Goal: Feedback & Contribution: Submit feedback/report problem

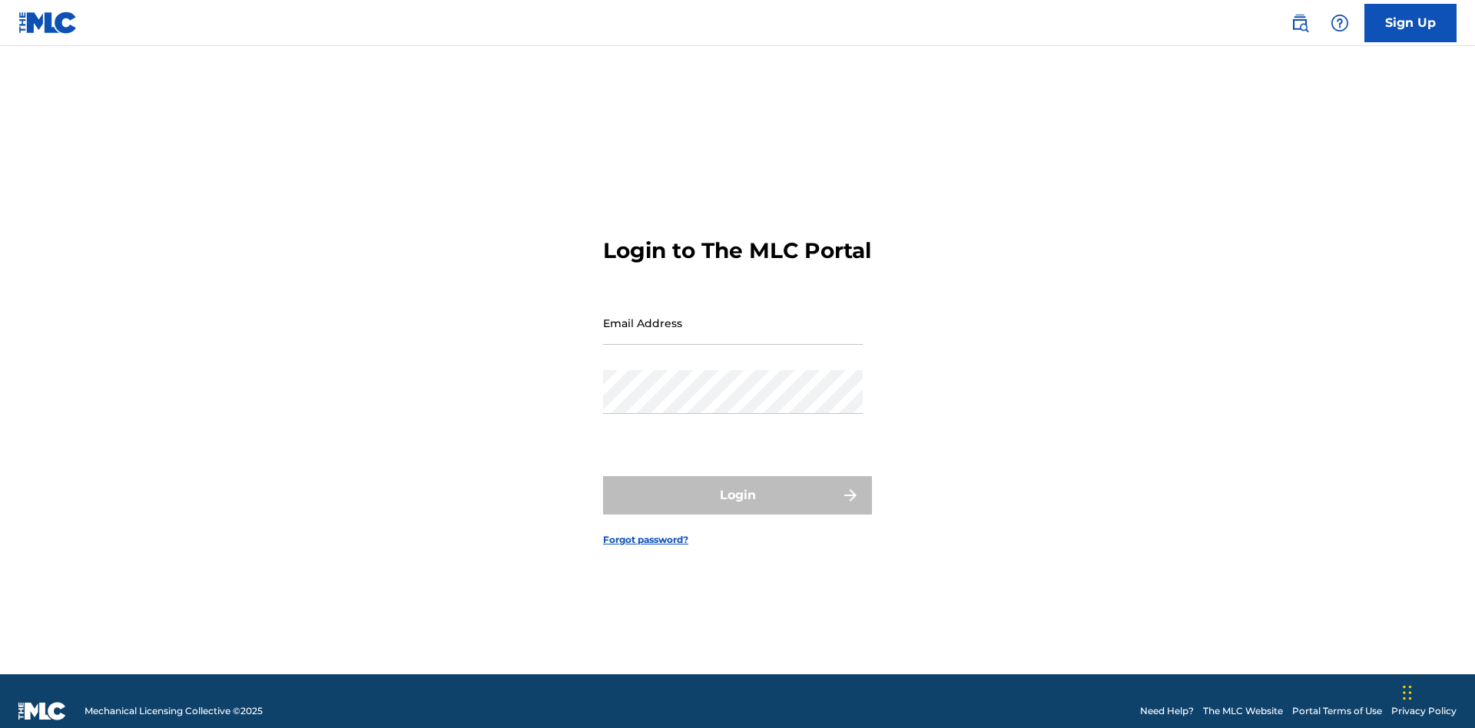
scroll to position [20, 0]
click at [733, 316] on input "Email Address" at bounding box center [733, 323] width 260 height 44
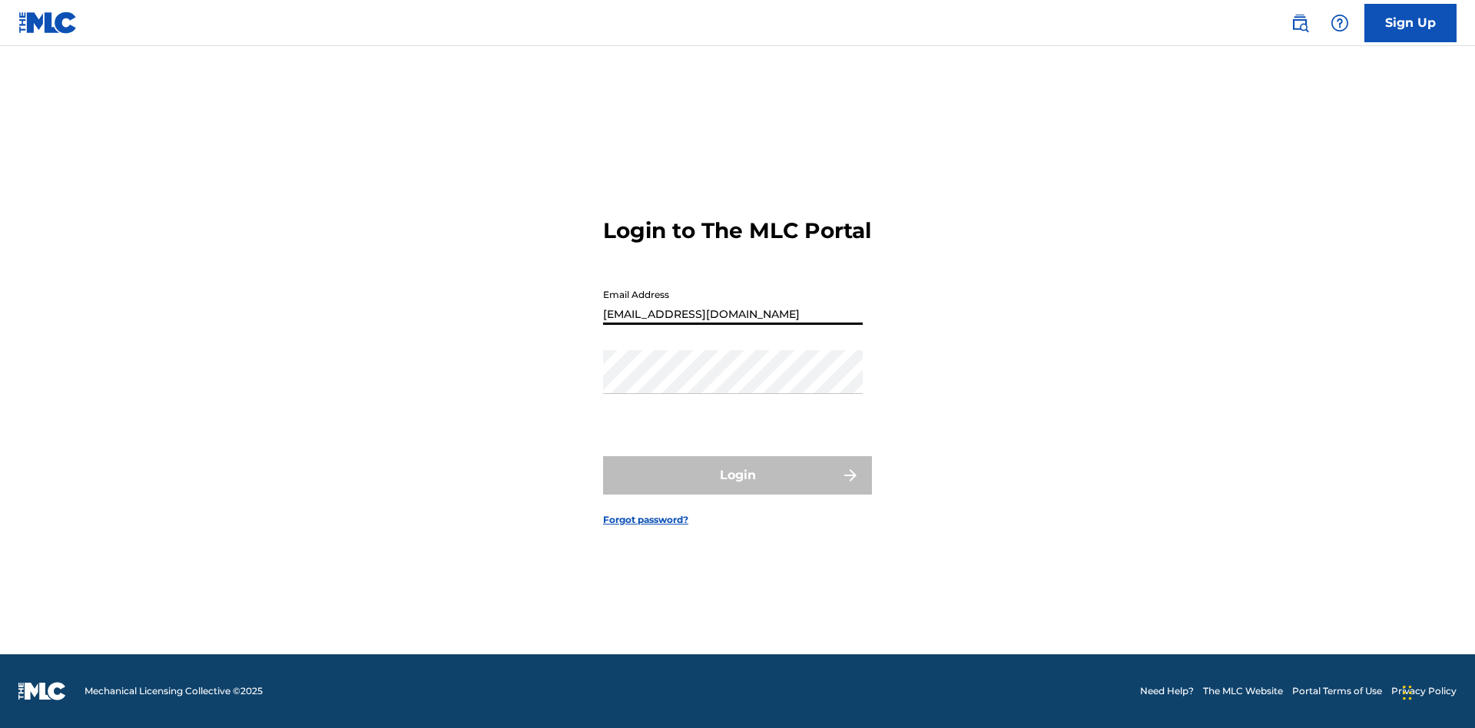
type input "Duke.McTesterson@gmail.com"
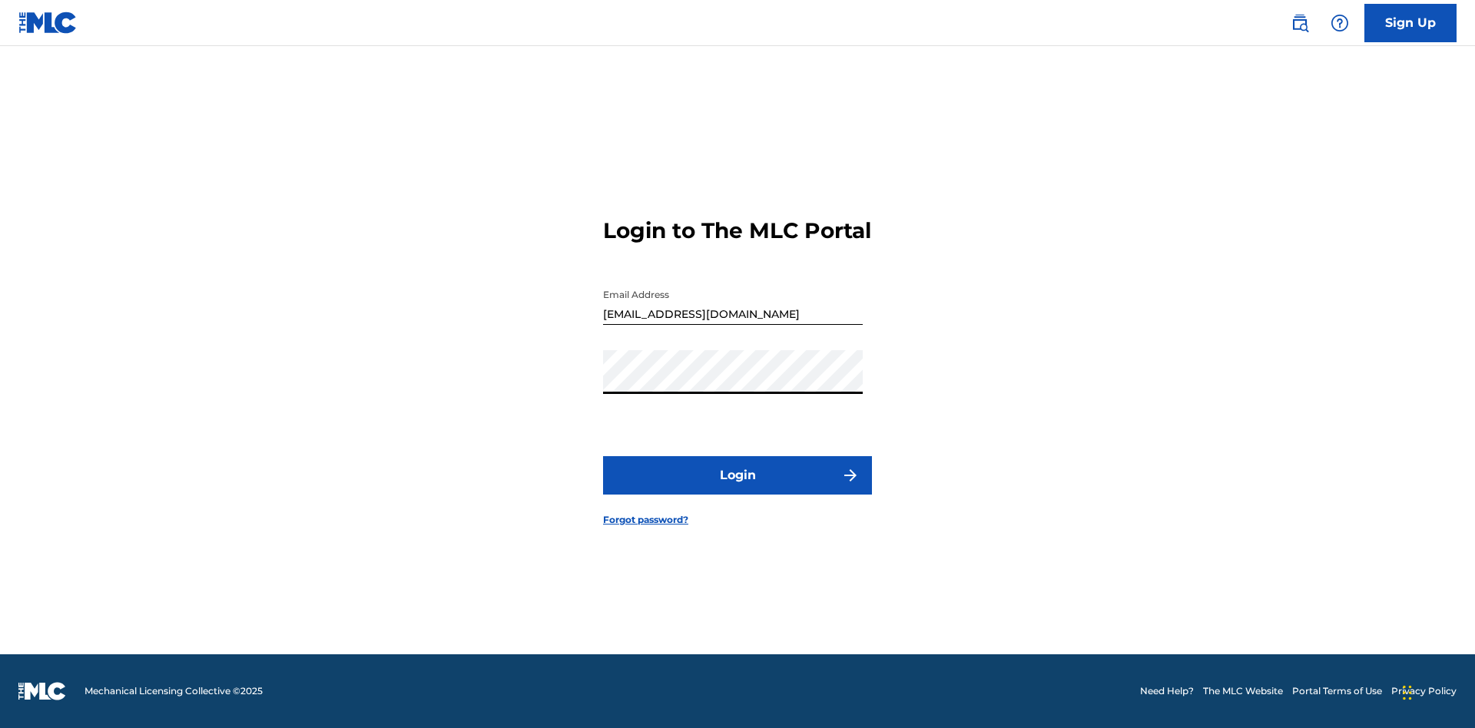
click at [737, 488] on button "Login" at bounding box center [737, 475] width 269 height 38
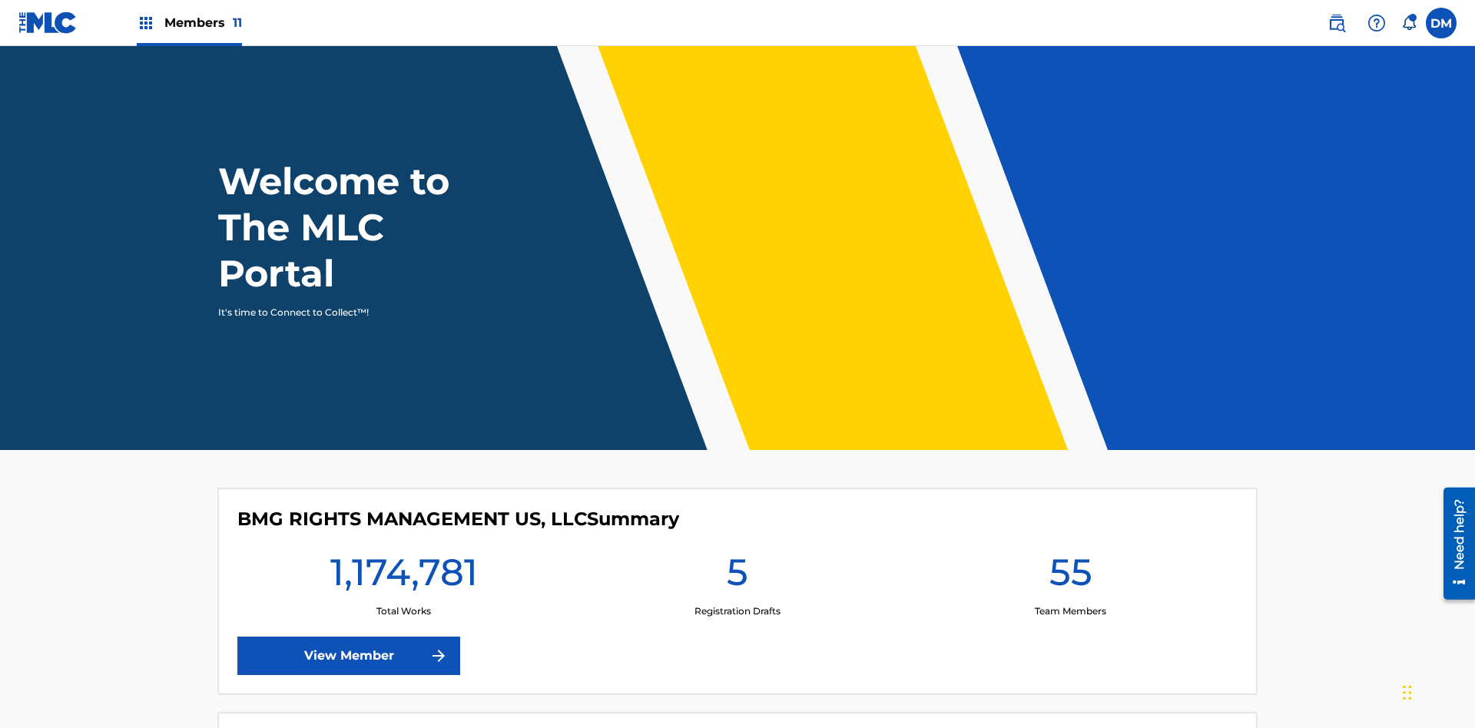
scroll to position [66, 0]
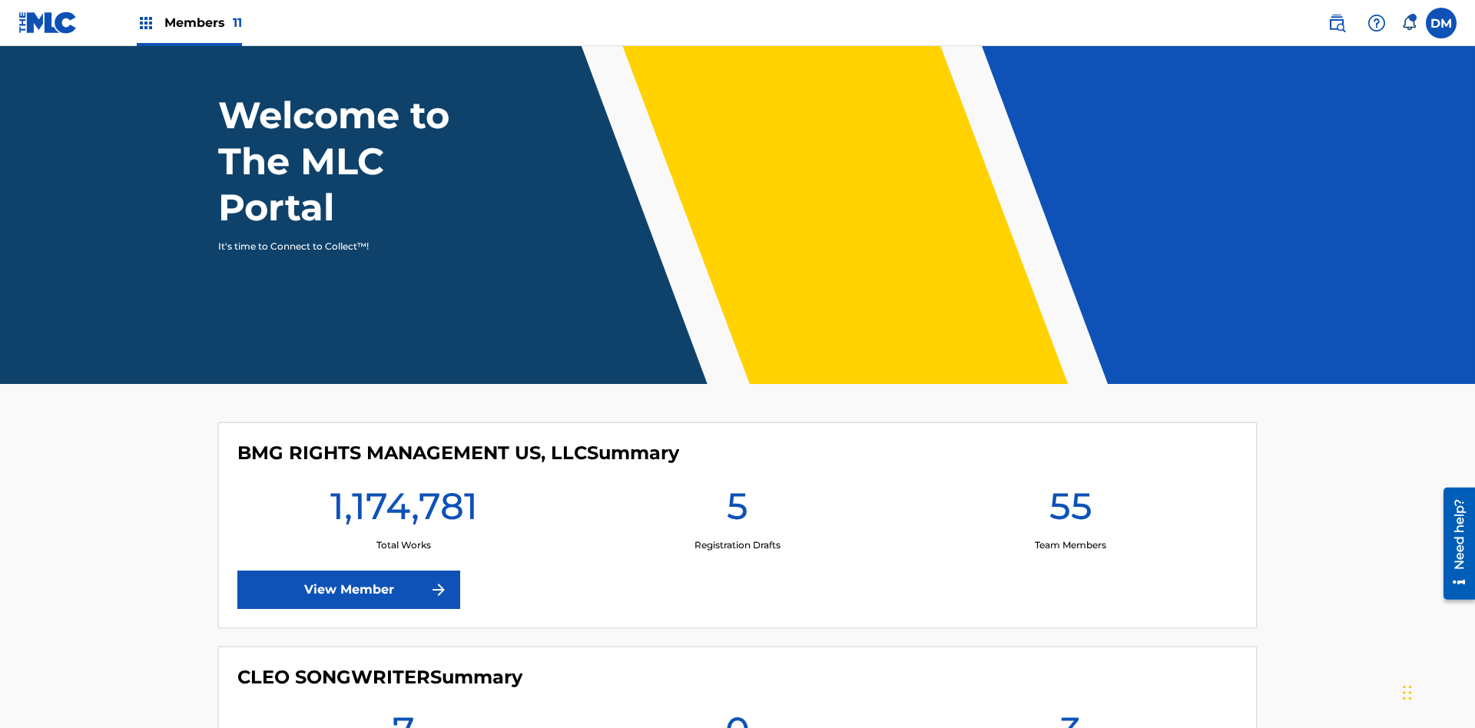
click at [1376, 22] on img at bounding box center [1376, 23] width 18 height 18
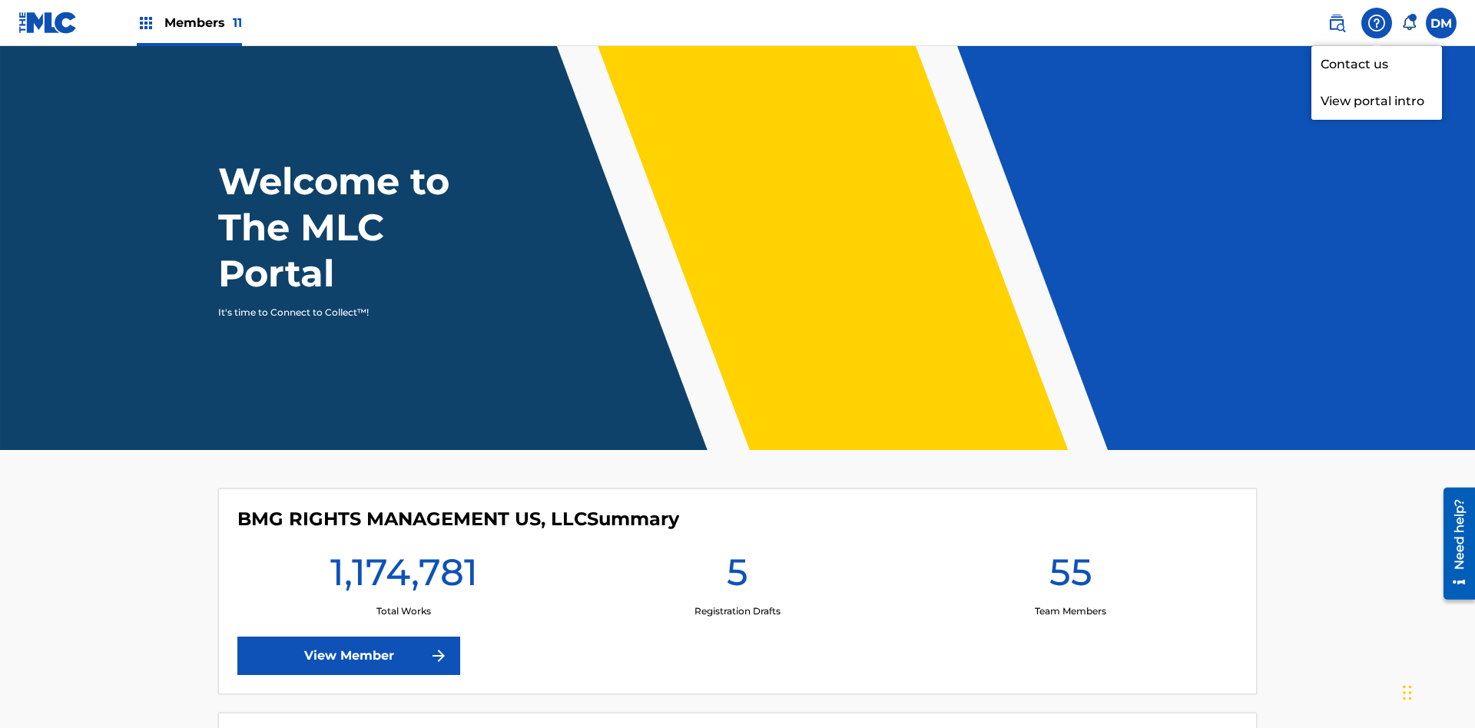
click at [1376, 64] on link "Contact us" at bounding box center [1376, 64] width 131 height 37
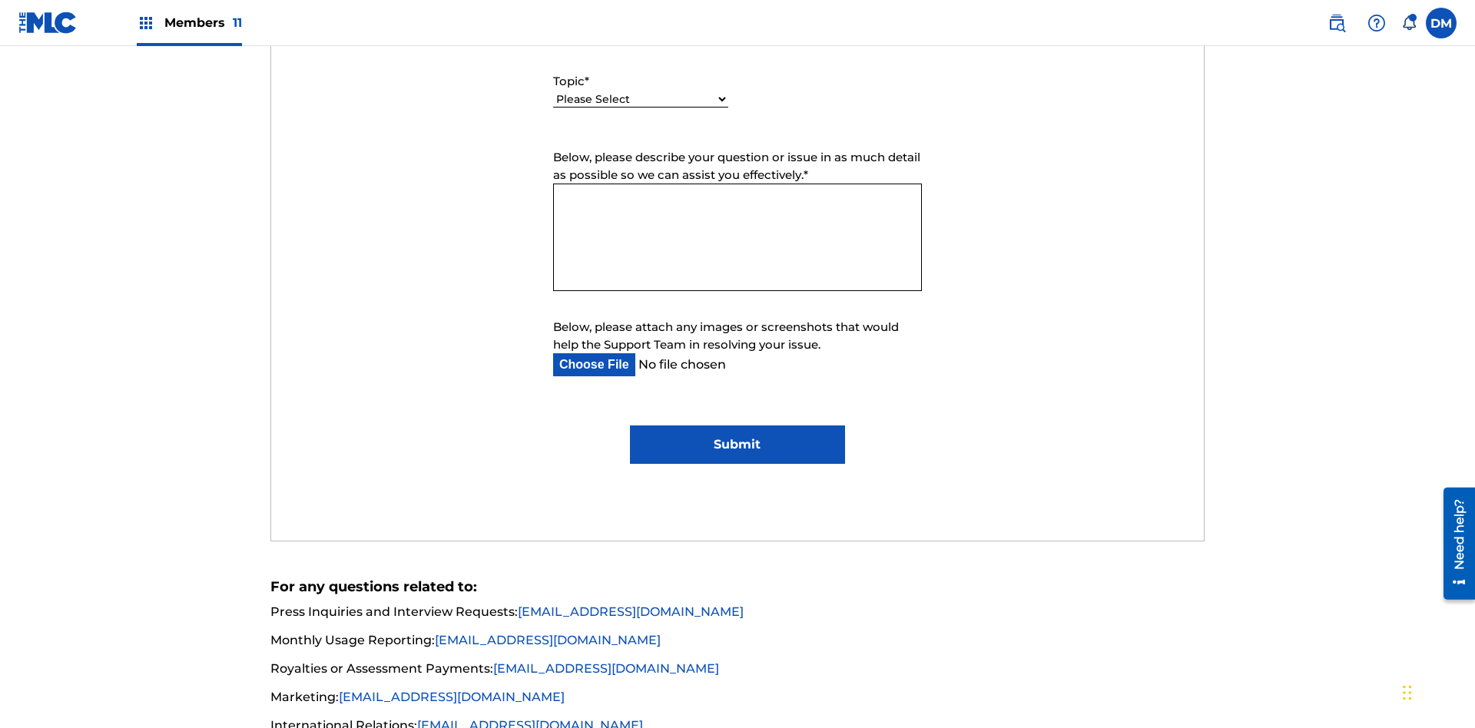
select select "I need help with managing my catalog"
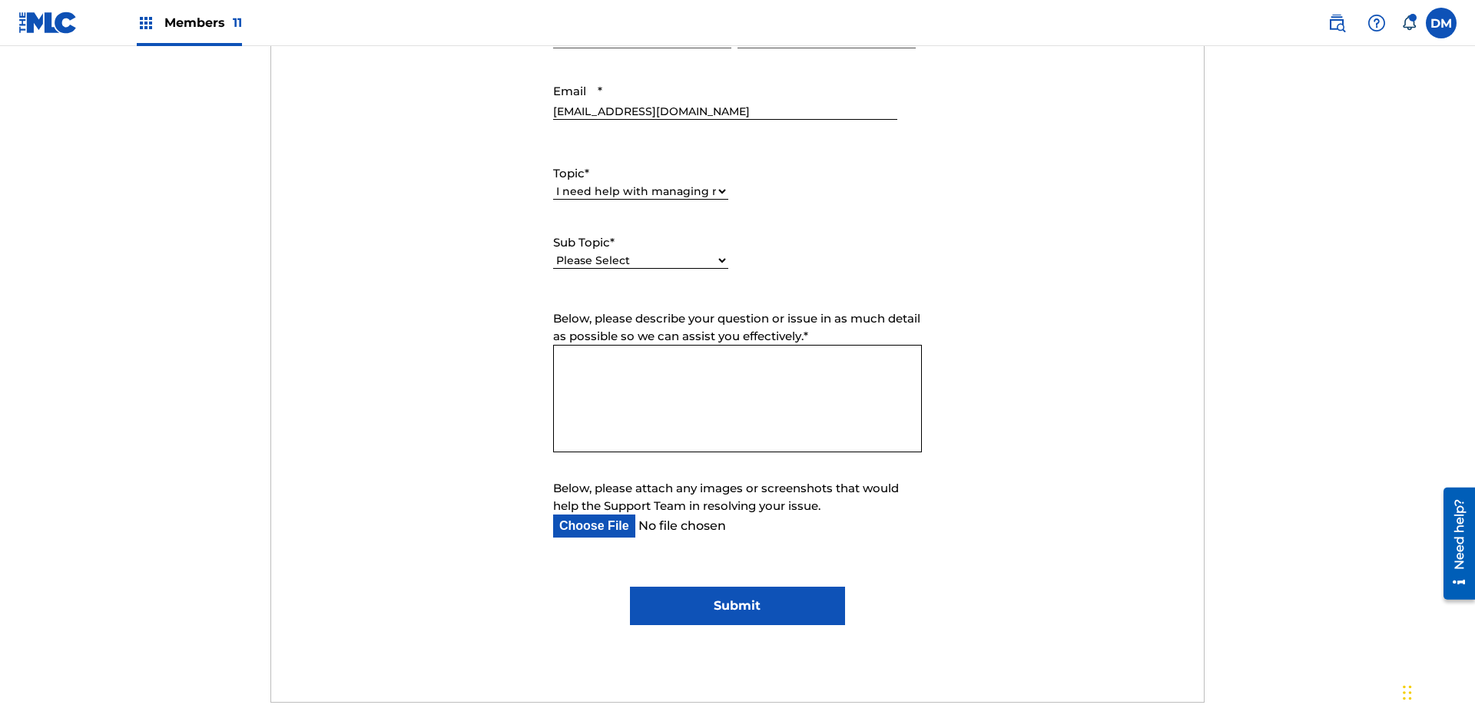
click at [641, 253] on select "Please Select I need help with CWR I need help registering my work(s) in The ML…" at bounding box center [640, 261] width 175 height 16
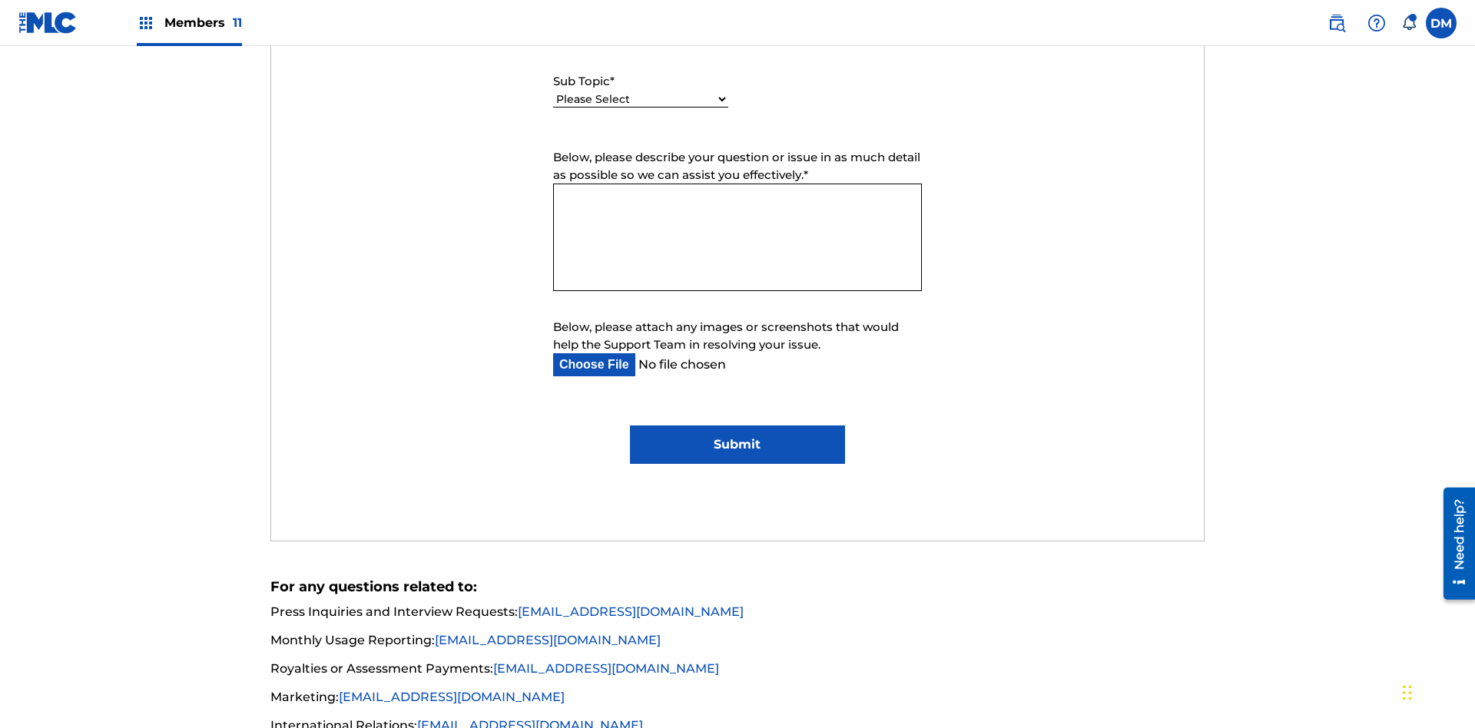
select select "I need help editing my works"
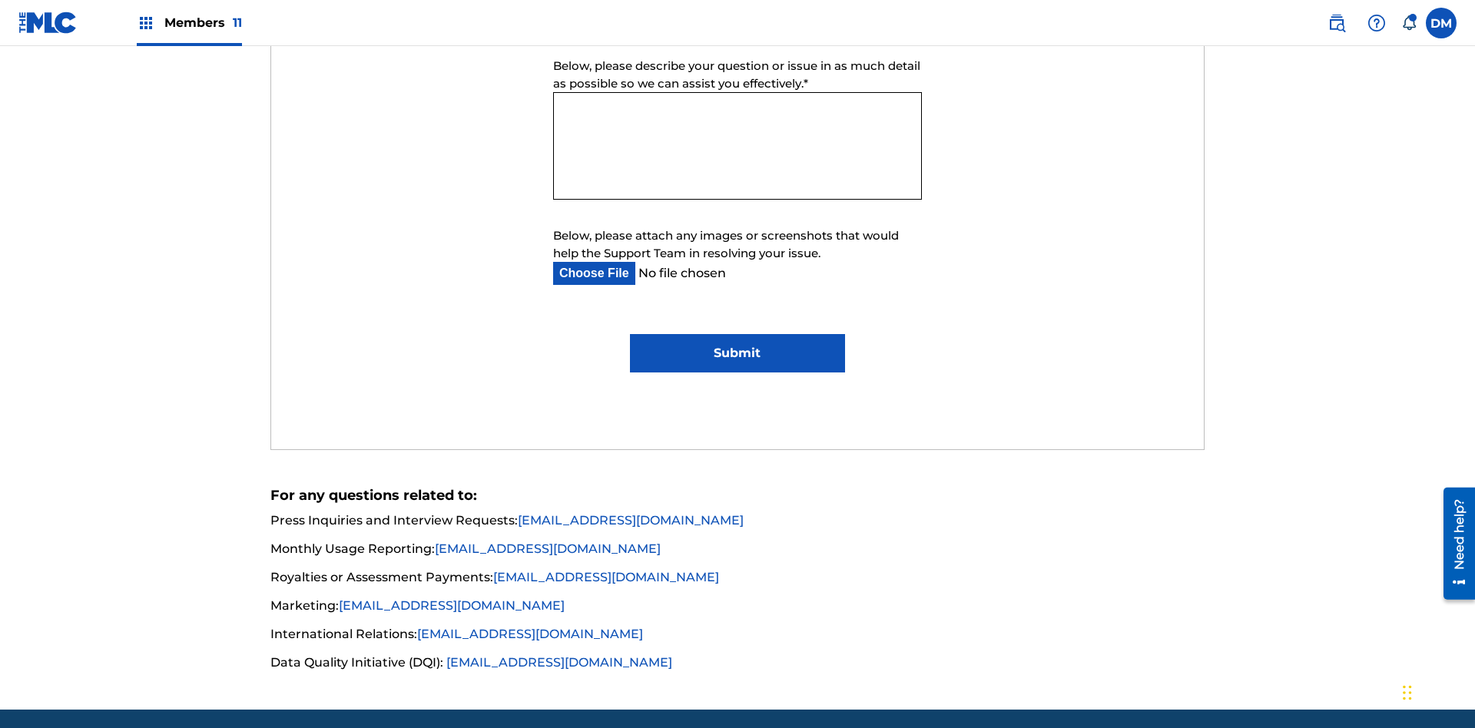
click at [737, 146] on textarea "Below, please describe your question or issue in as much detail as possible so …" at bounding box center [737, 146] width 369 height 108
type textarea "Nef8wRdt3m4huEluRzmM"
type input "C:\fakepath\jpg_test_document.jpg"
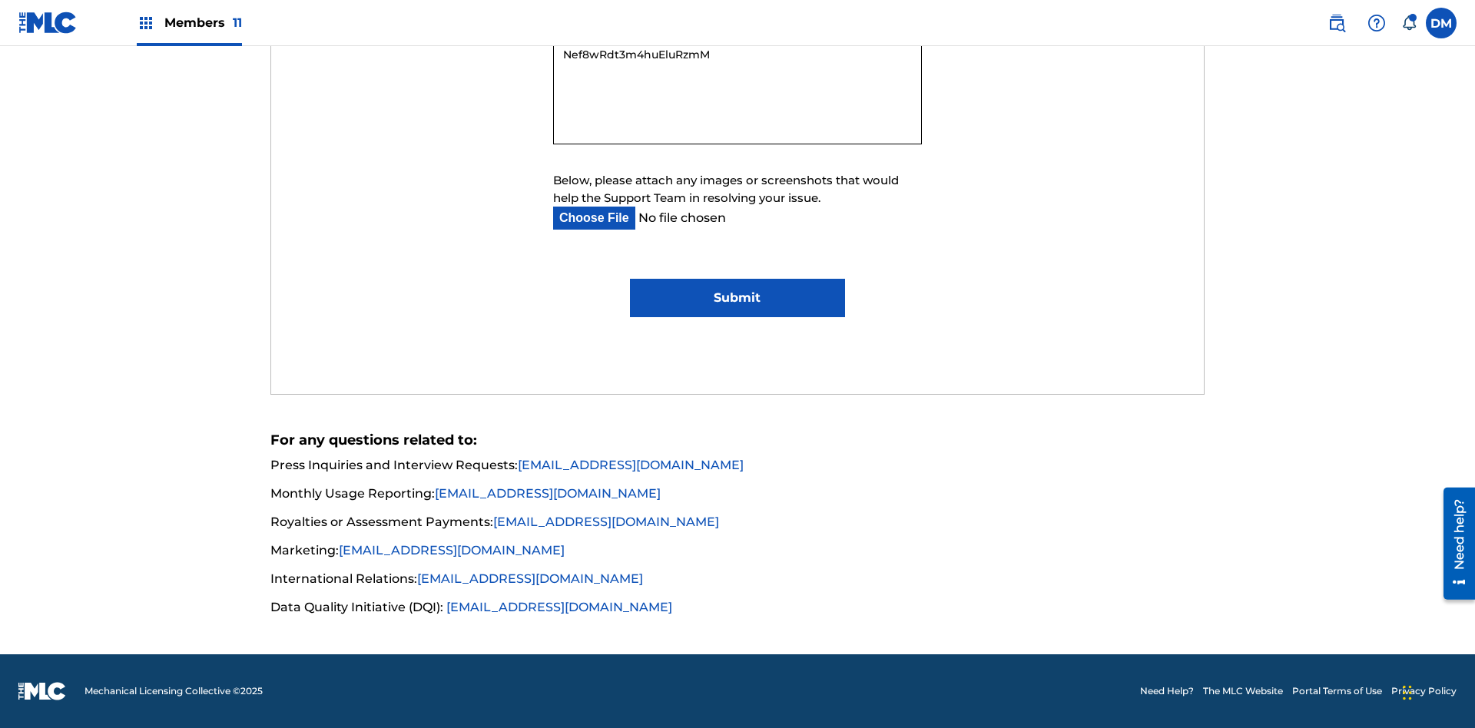
type textarea "Nef8wRdt3m4huEluRzmM"
click at [737, 298] on input "Submit" at bounding box center [737, 298] width 214 height 38
